Goal: Complete application form: Complete application form

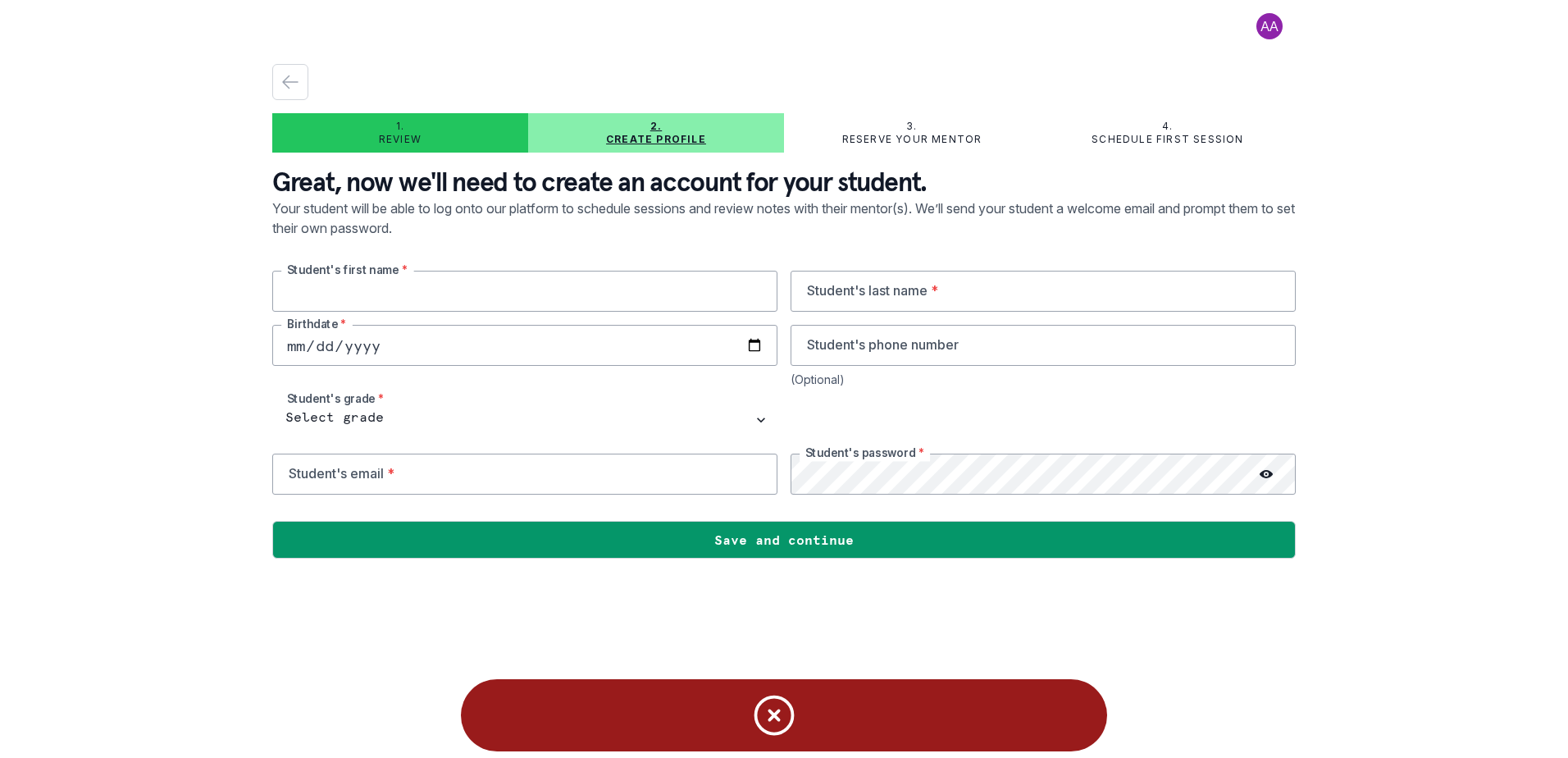
click at [457, 295] on input "text" at bounding box center [525, 291] width 505 height 41
type input "Lachlan"
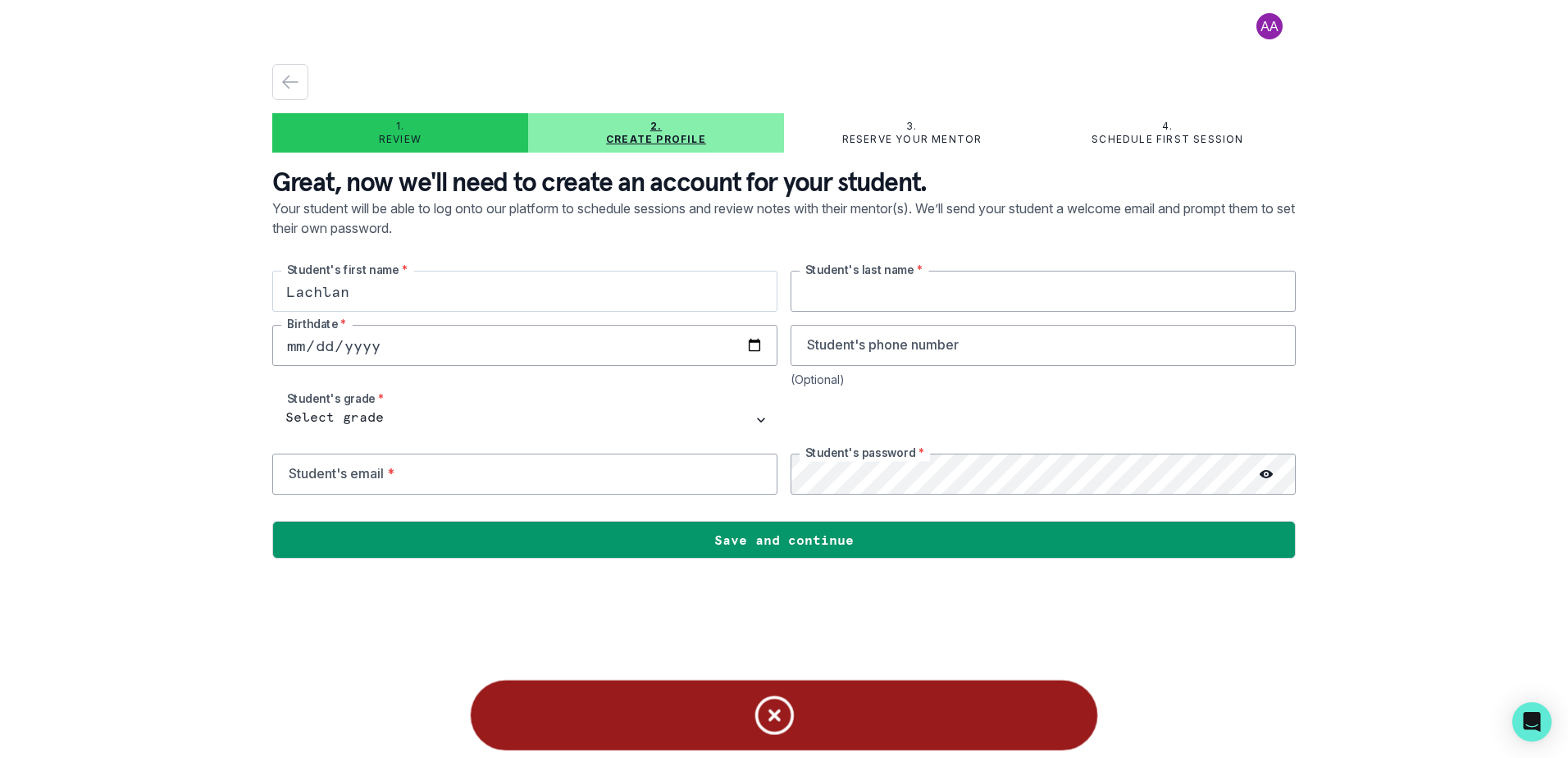
type input "[PERSON_NAME]"
type input "4159945432"
type input "[EMAIL_ADDRESS][DOMAIN_NAME]"
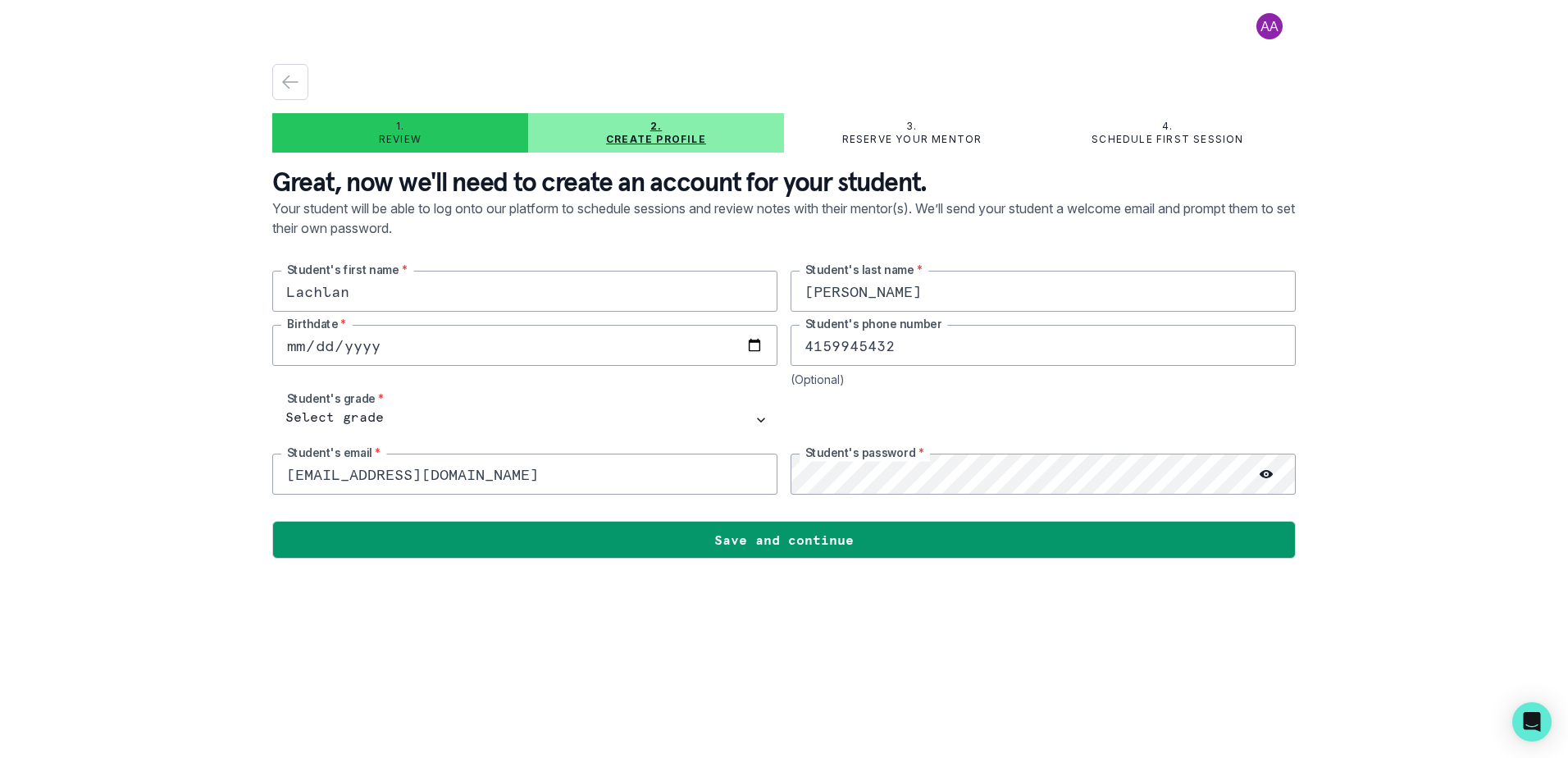
type input "Lachlan"
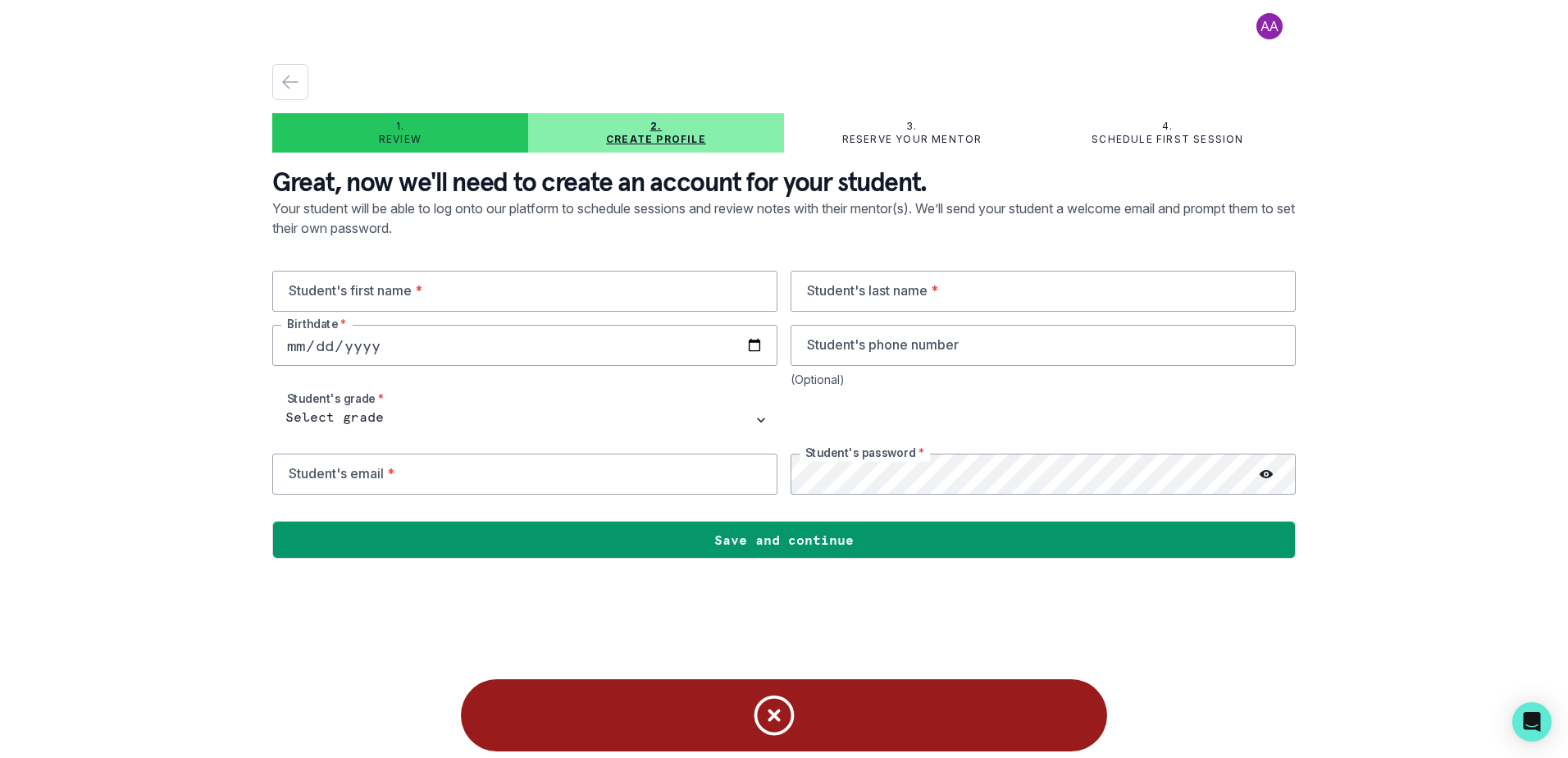
click at [772, 717] on icon "Notifications" at bounding box center [774, 715] width 37 height 37
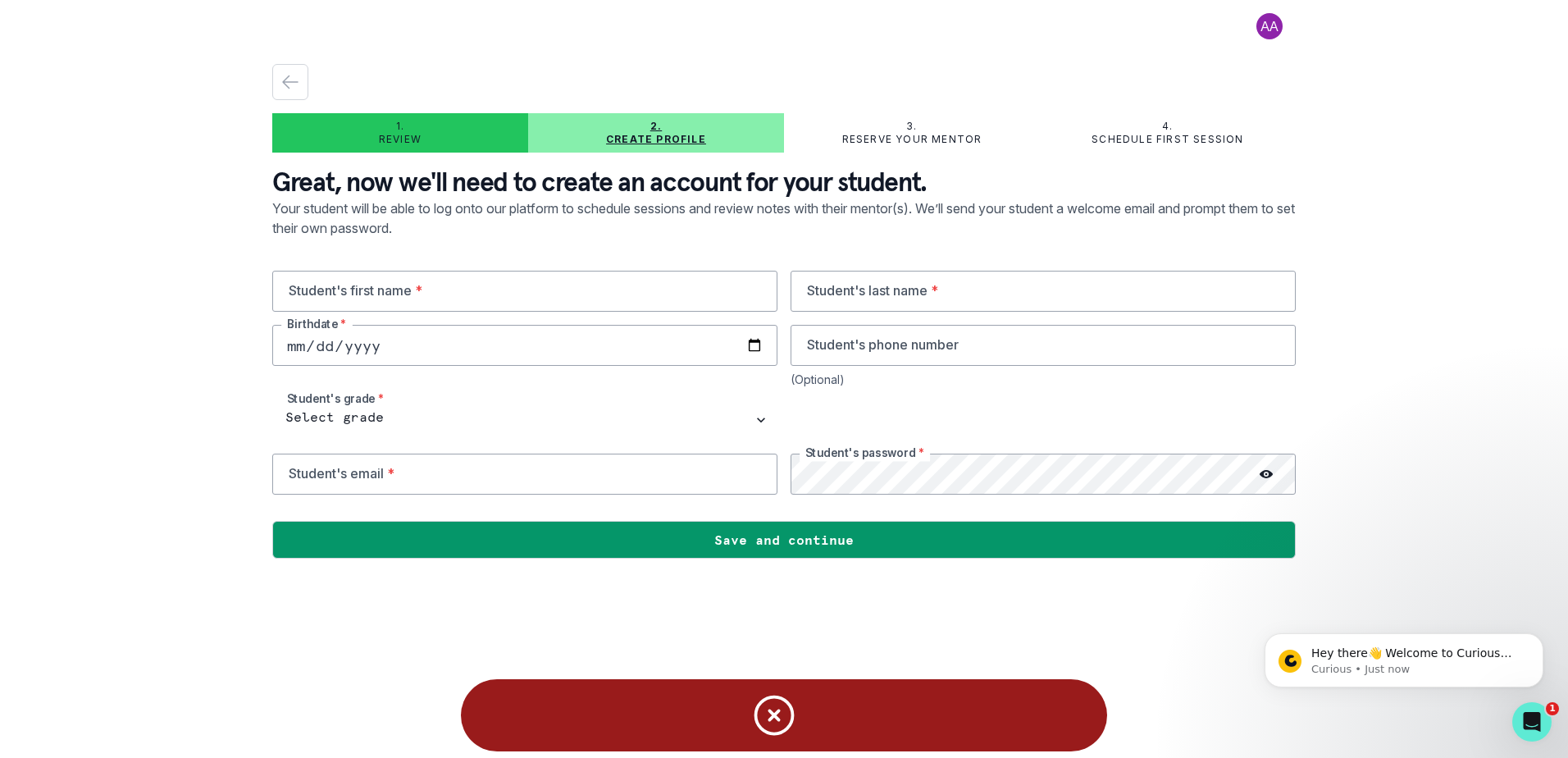
click at [774, 708] on icon "Notifications" at bounding box center [774, 715] width 49 height 49
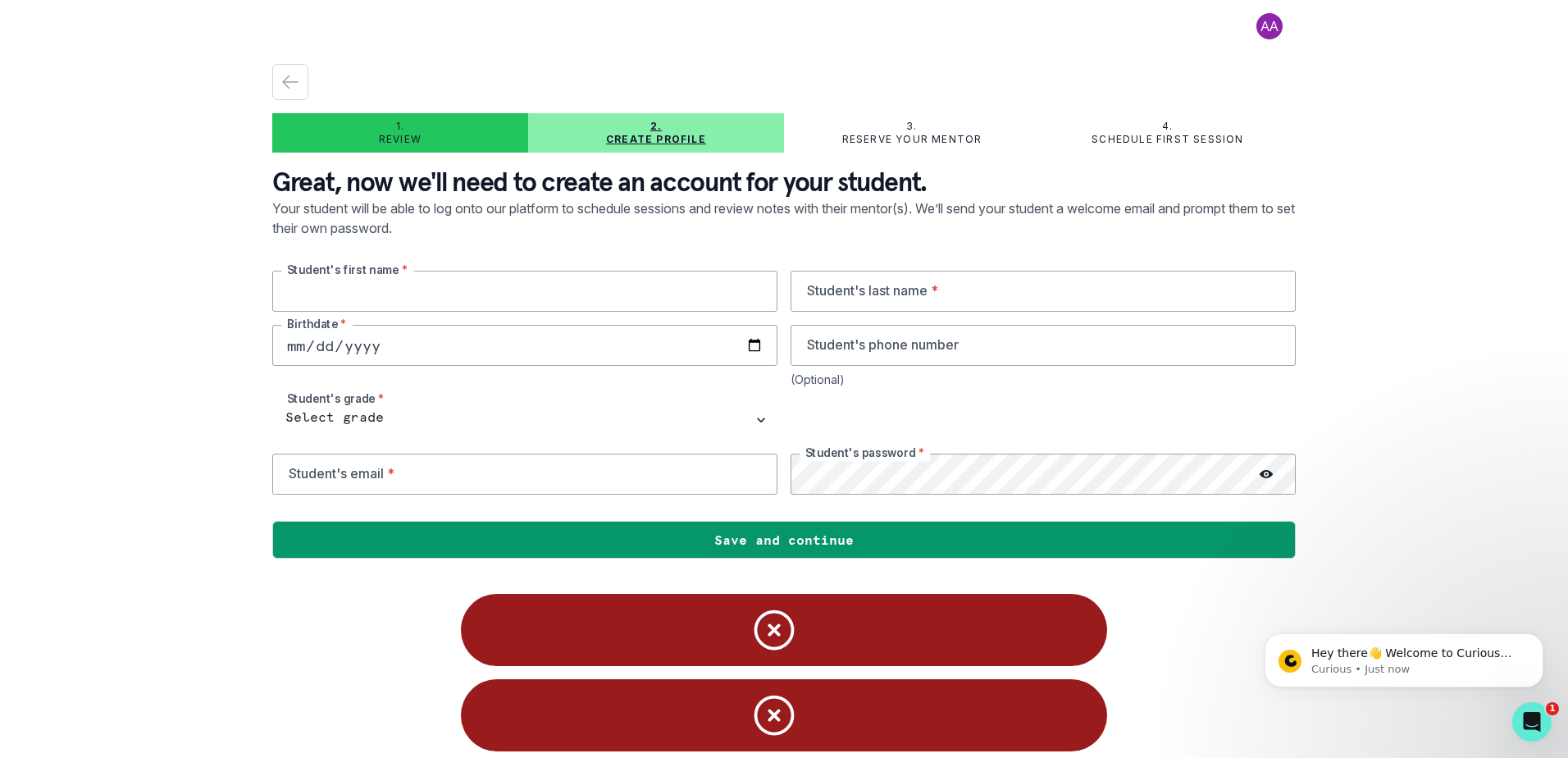
click at [465, 306] on input "text" at bounding box center [525, 291] width 505 height 41
type input "Lachlan"
type input "[PERSON_NAME]"
type input "4159945432"
type input "[EMAIL_ADDRESS][DOMAIN_NAME]"
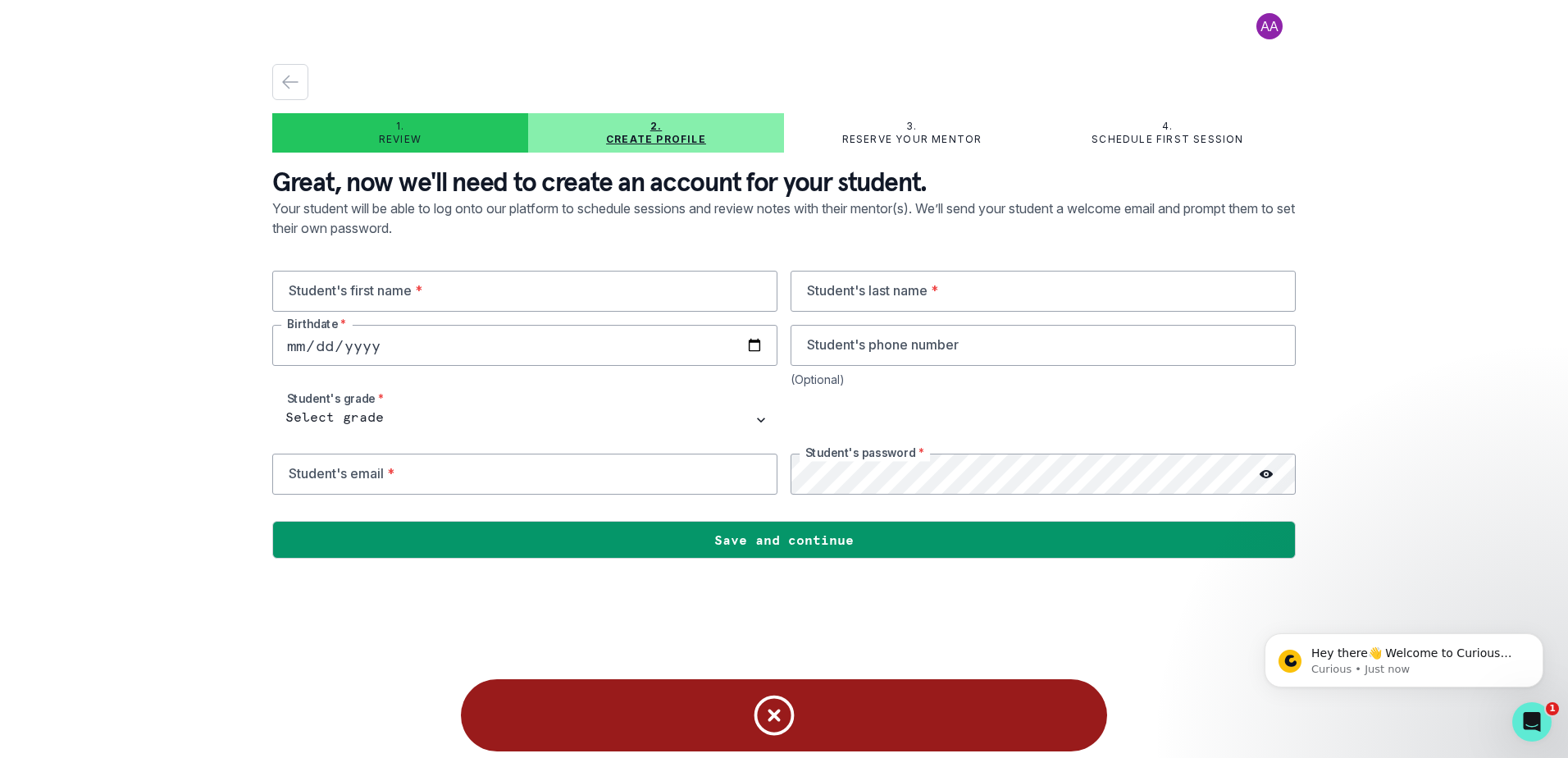
drag, startPoint x: 298, startPoint y: 341, endPoint x: 295, endPoint y: 350, distance: 9.5
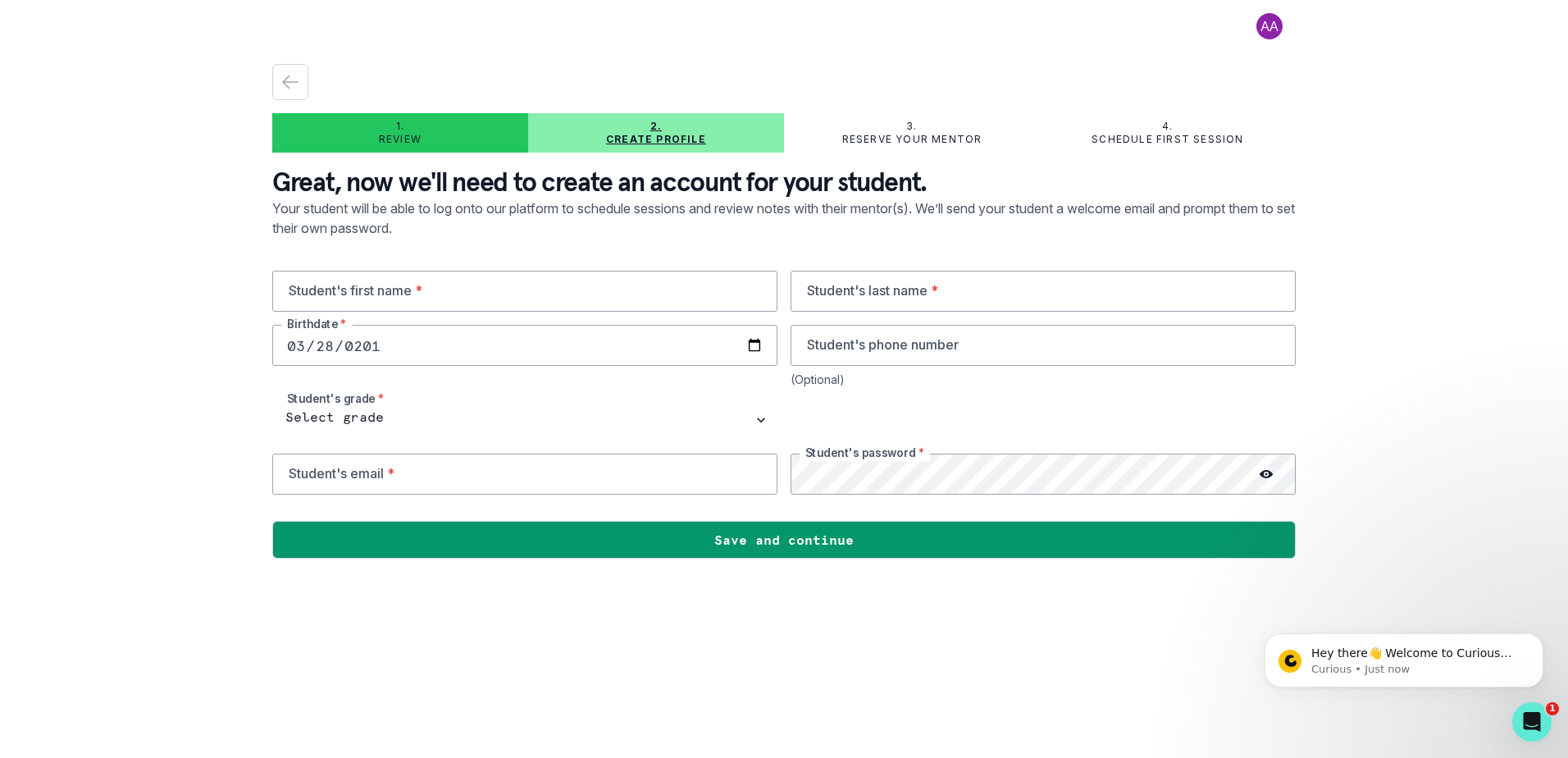
type input "[DATE]"
click at [328, 297] on input "text" at bounding box center [525, 291] width 505 height 41
type input "Lachlan"
type input "[PERSON_NAME]"
type input "4159945432"
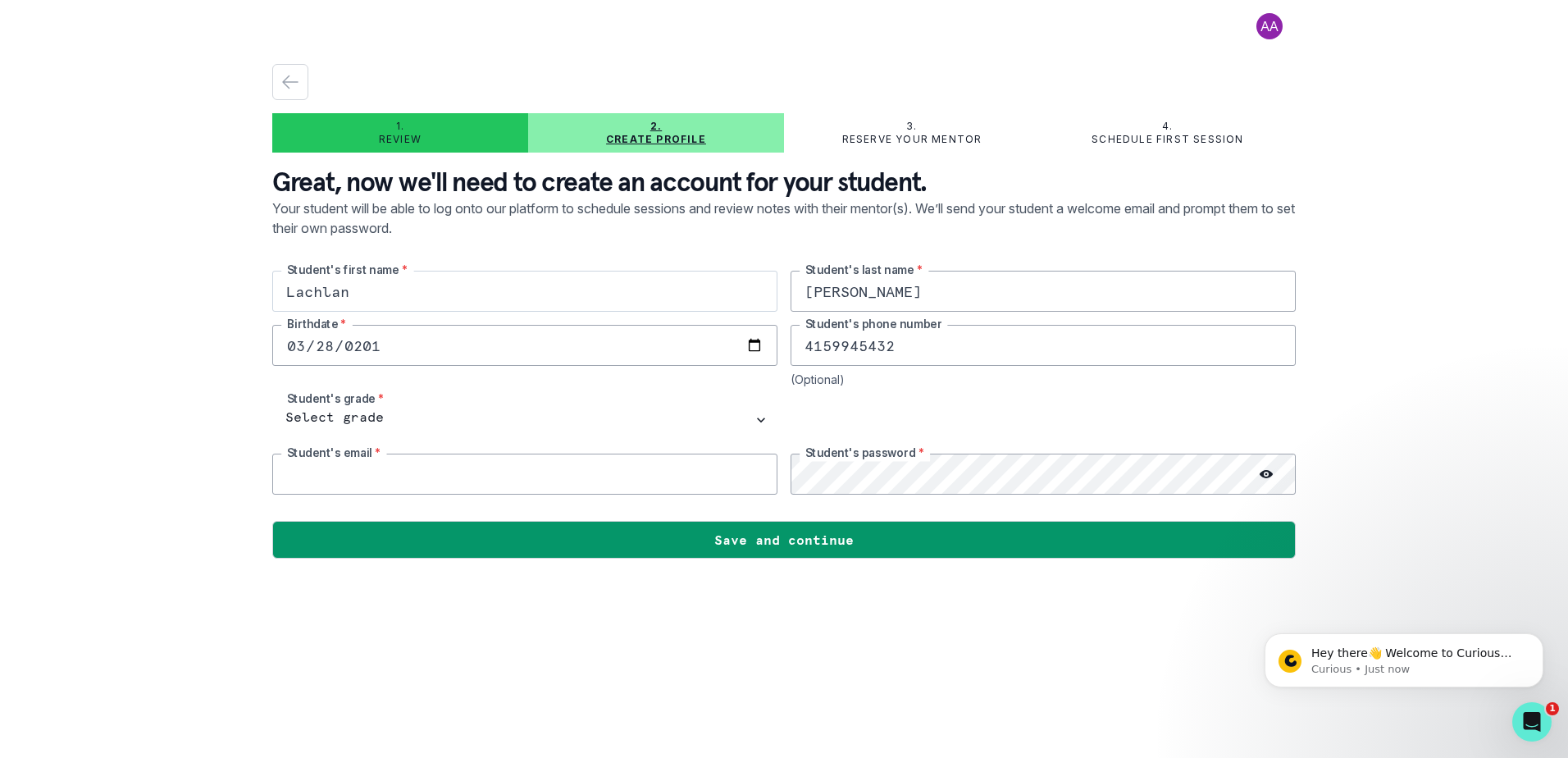
type input "[EMAIL_ADDRESS][DOMAIN_NAME]"
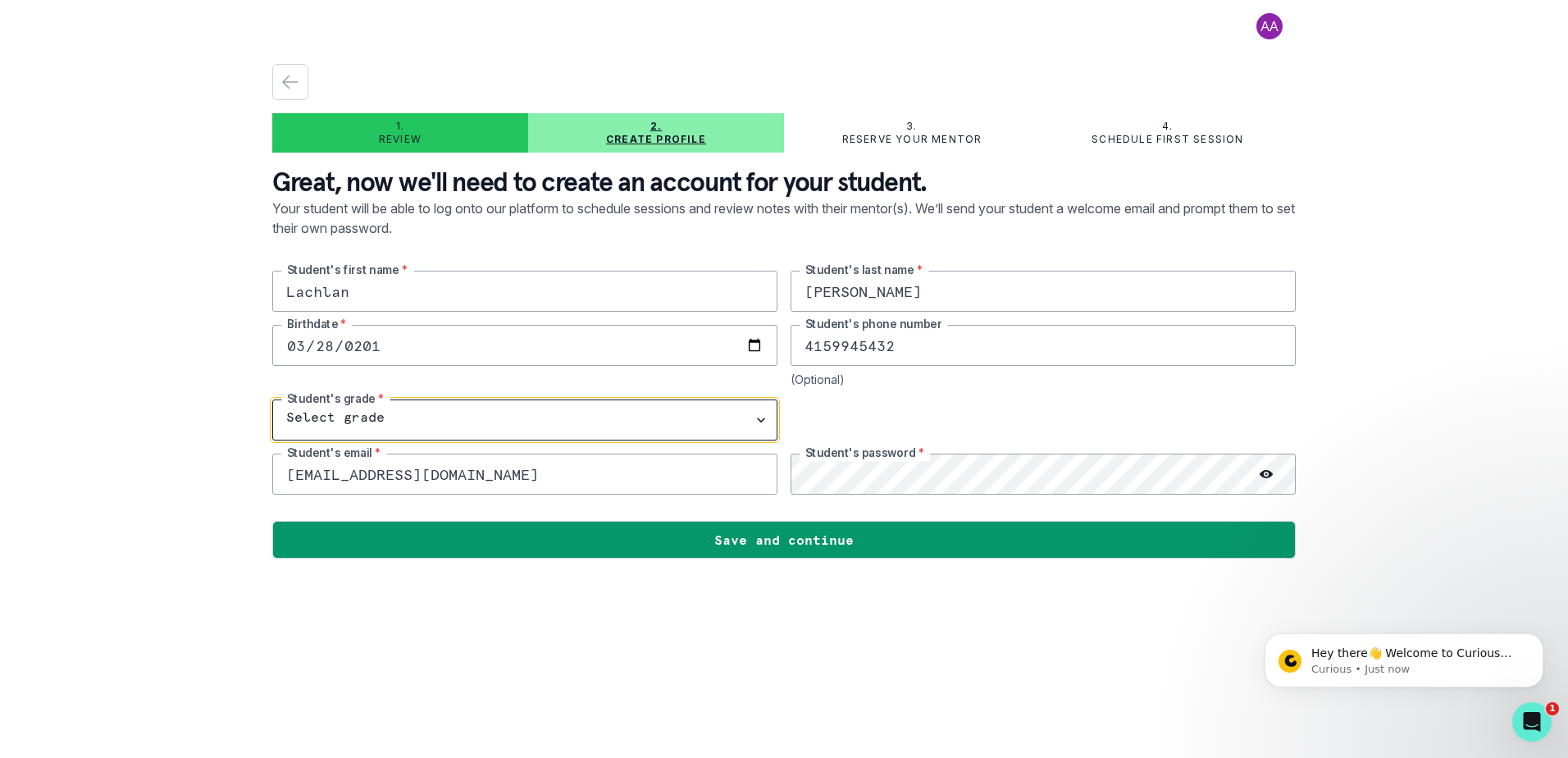
click at [362, 405] on select "Select grade 1st Grade 2nd Grade 3rd Grade 4th Grade 5th Grade 6th Grade 7th Gr…" at bounding box center [525, 420] width 505 height 41
select select "8th Grade"
click at [272, 399] on select "Select grade 1st Grade 2nd Grade 3rd Grade 4th Grade 5th Grade 6th Grade 7th Gr…" at bounding box center [525, 420] width 505 height 41
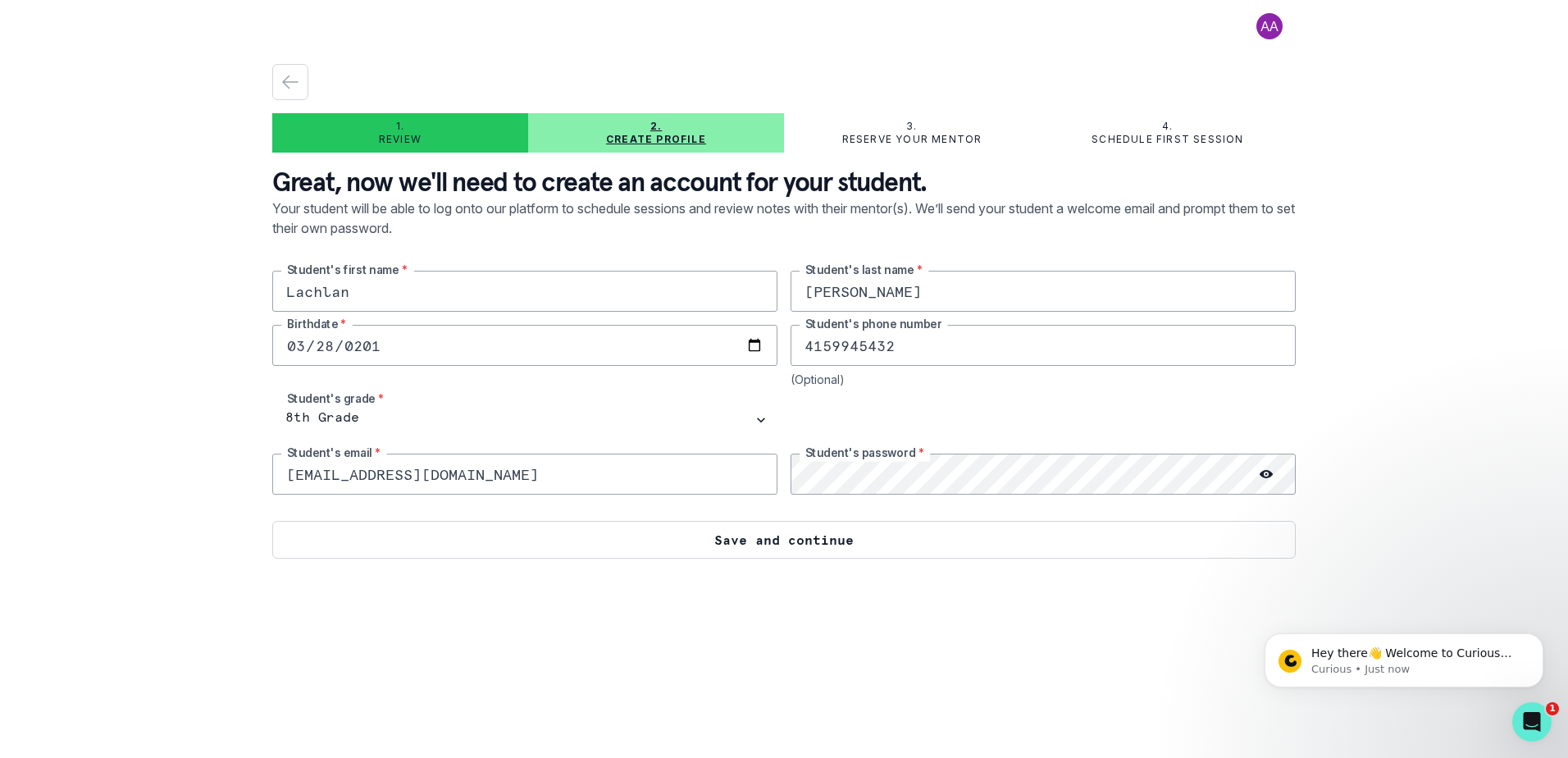
click at [853, 532] on button "Save and continue" at bounding box center [784, 540] width 1023 height 38
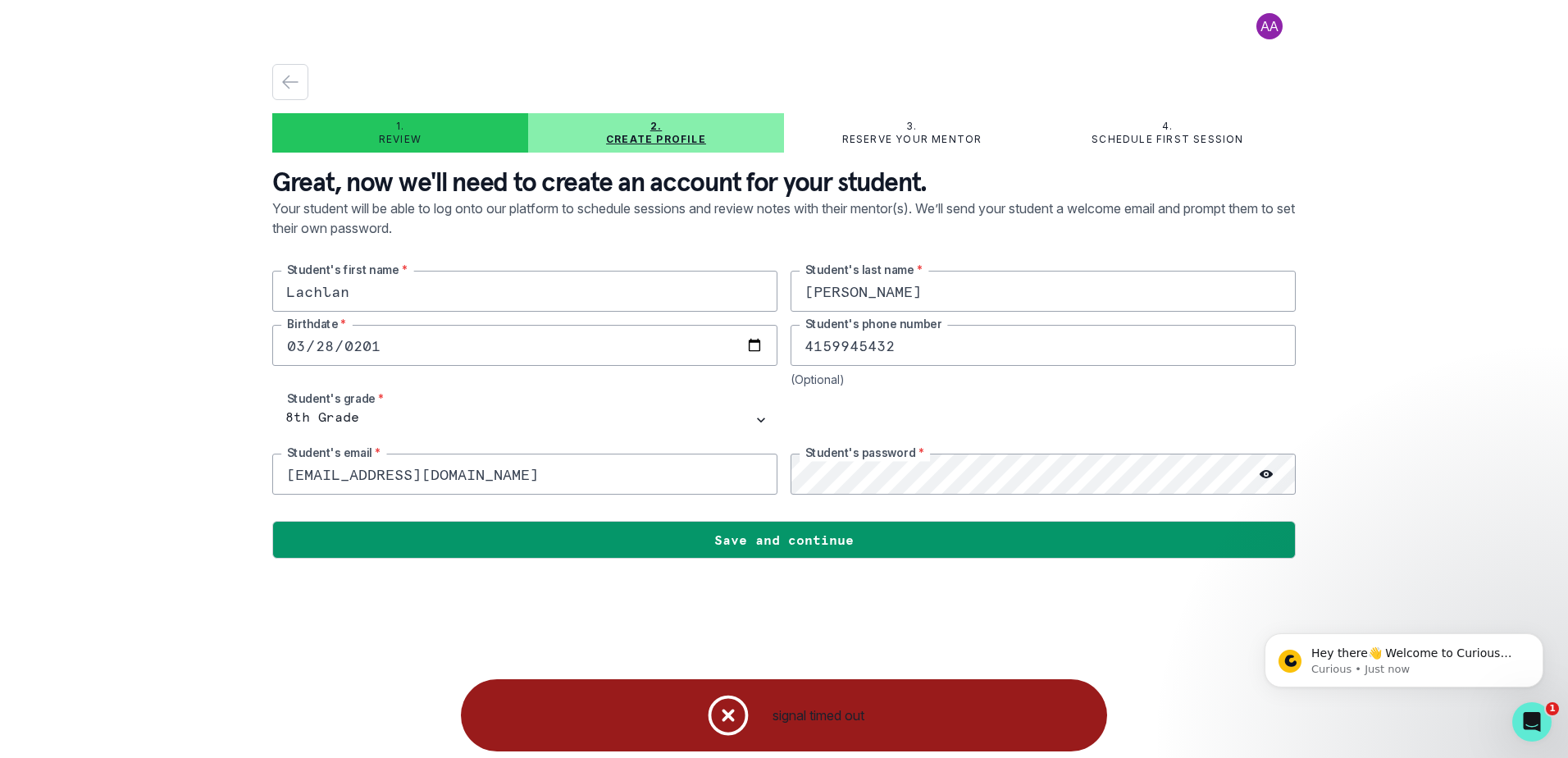
click at [720, 724] on icon "Notifications" at bounding box center [728, 715] width 49 height 49
click at [1282, 25] on button at bounding box center [1270, 26] width 52 height 26
click at [1286, 66] on button "Log out" at bounding box center [1267, 63] width 46 height 20
